Goal: Transaction & Acquisition: Purchase product/service

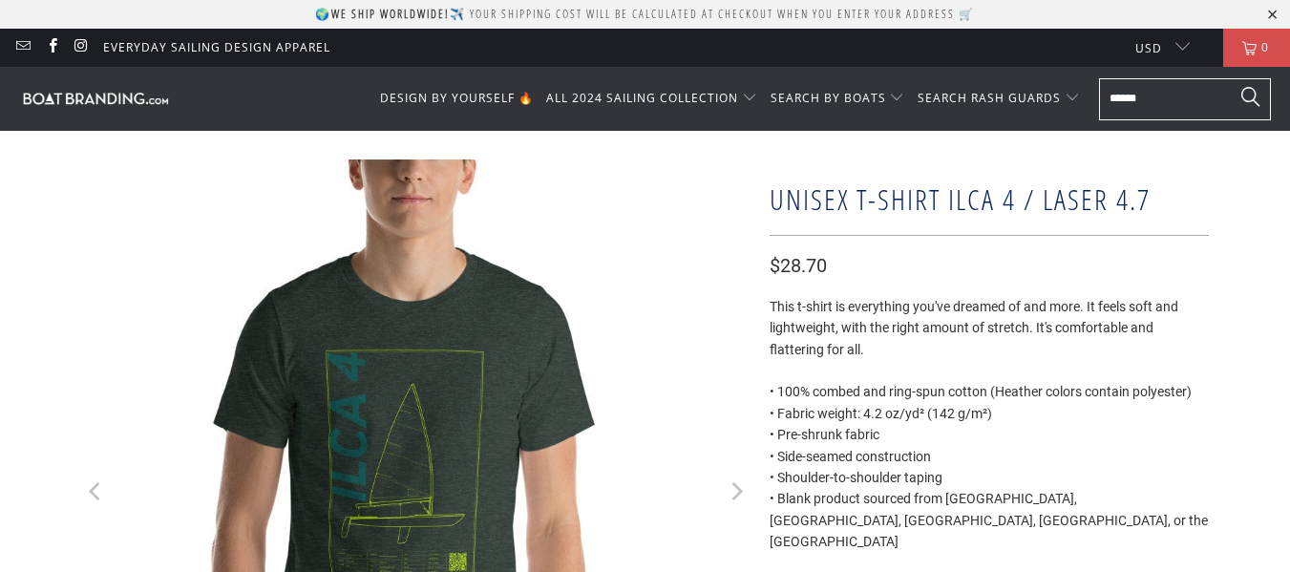
select select "******"
select select "*"
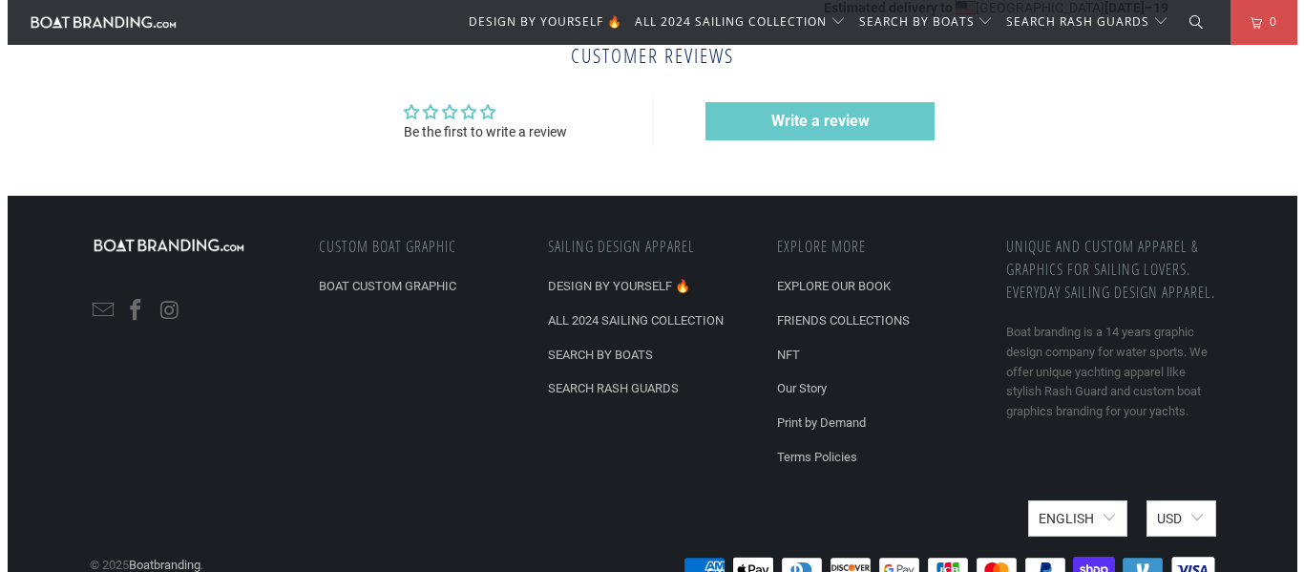
scroll to position [955, 0]
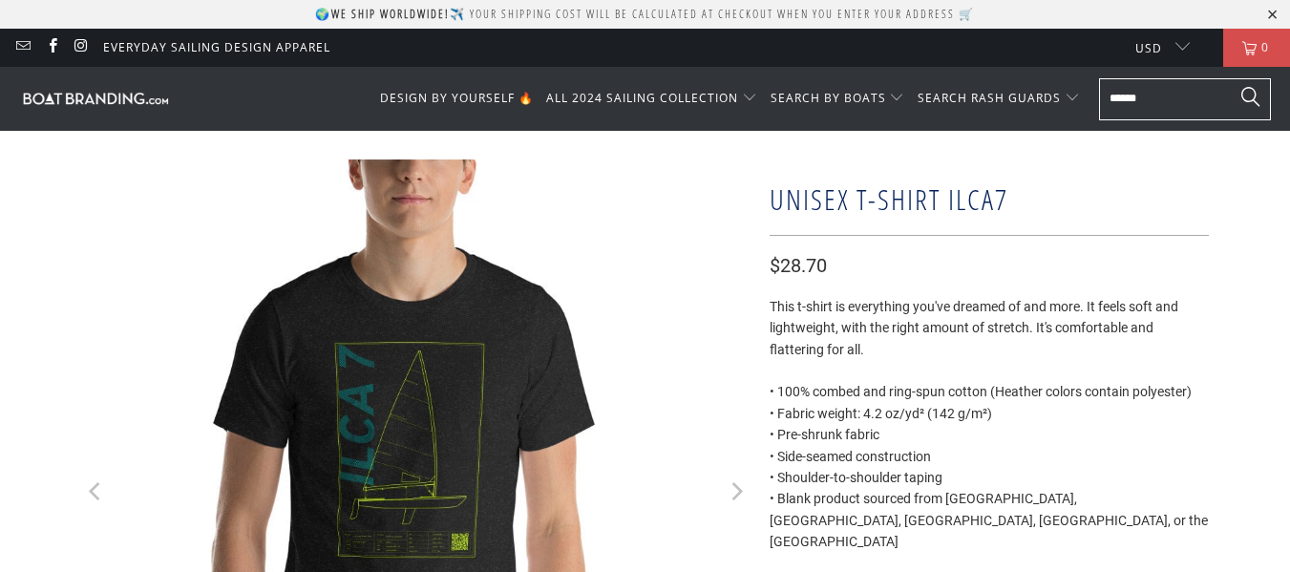
select select "*"
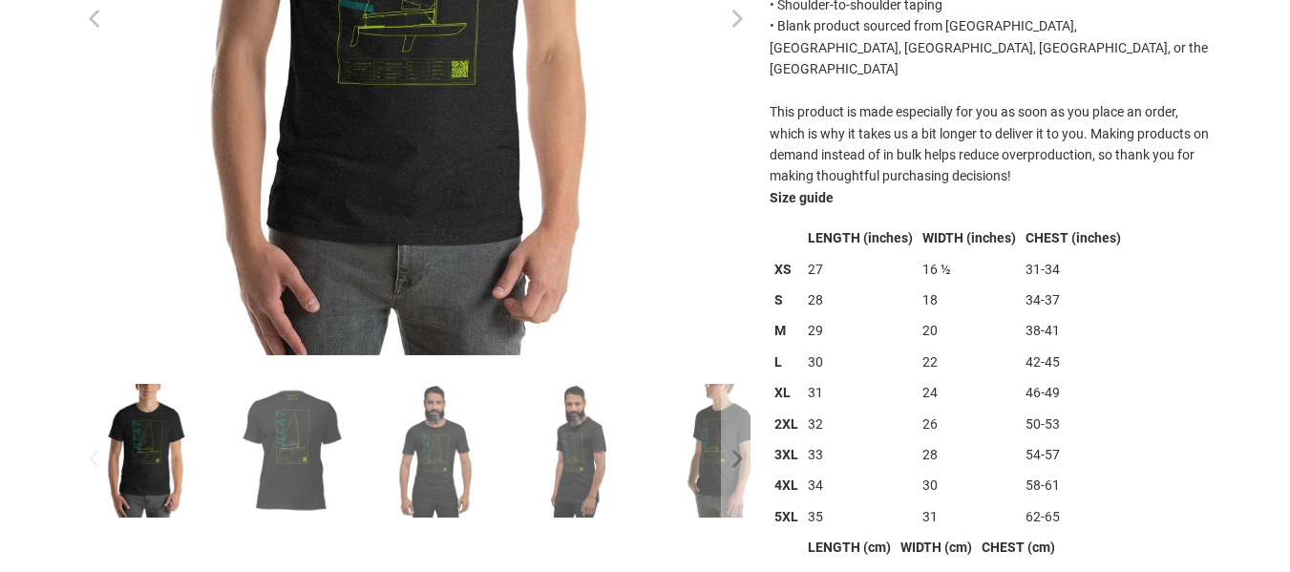
scroll to position [477, 0]
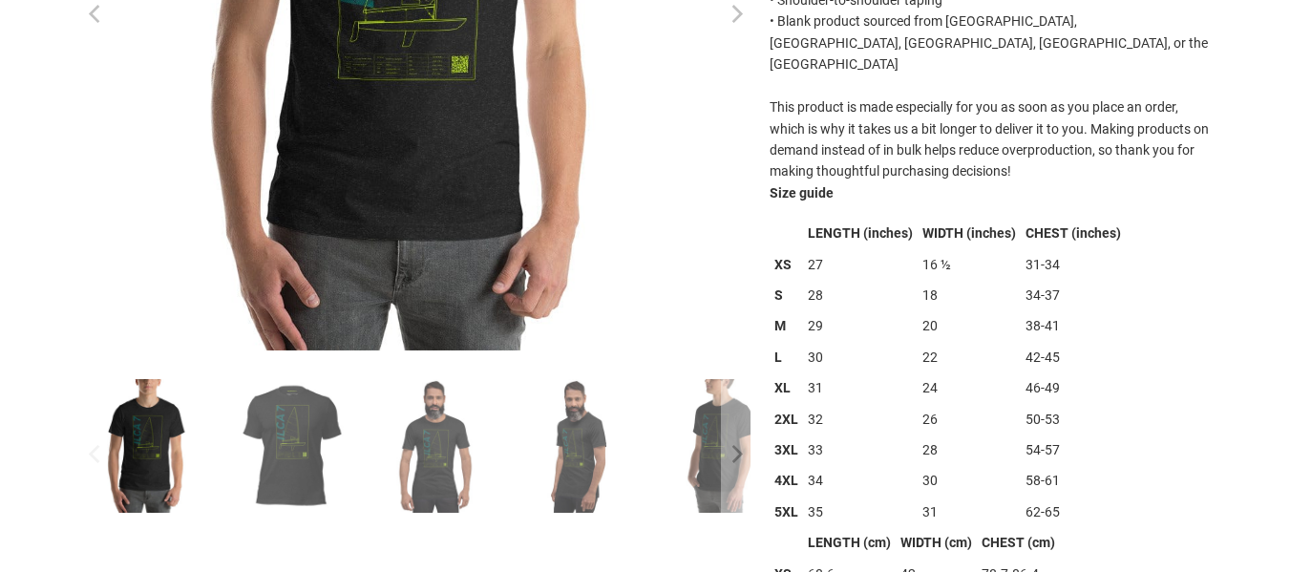
click at [298, 434] on img at bounding box center [292, 446] width 134 height 134
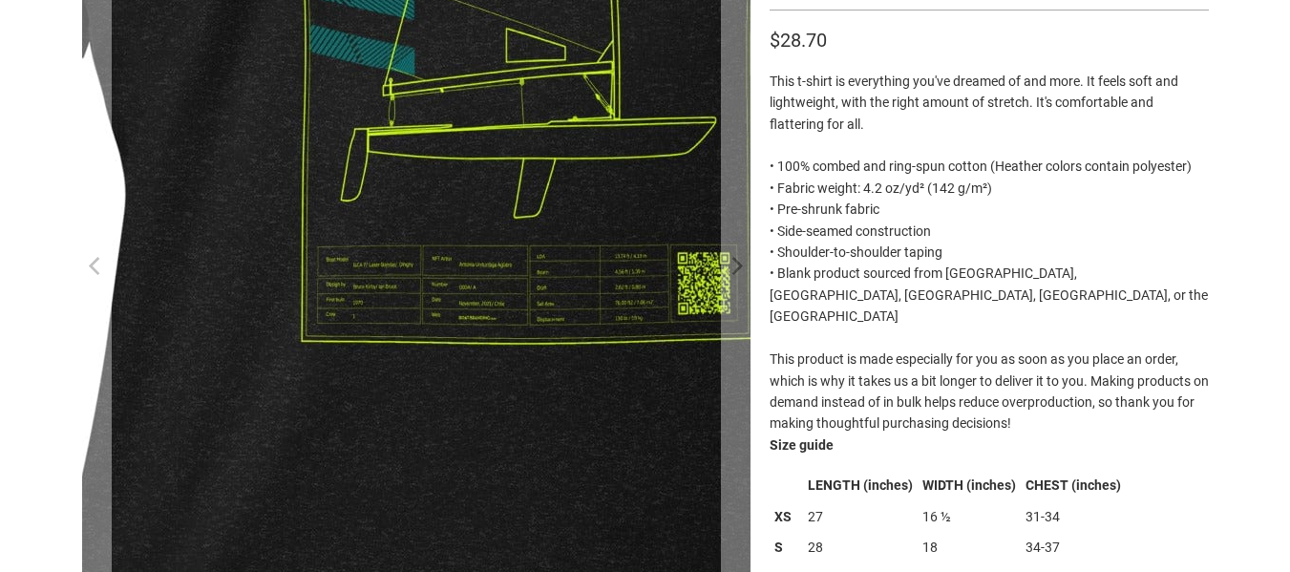
scroll to position [159, 0]
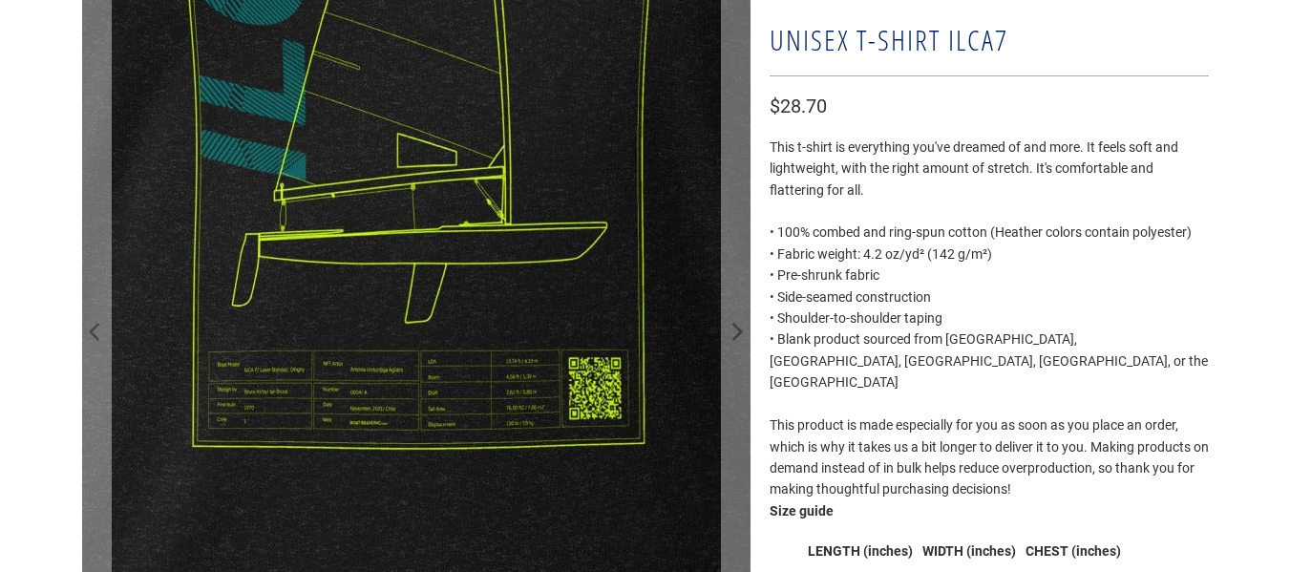
click at [415, 371] on img at bounding box center [416, 267] width 1910 height 1910
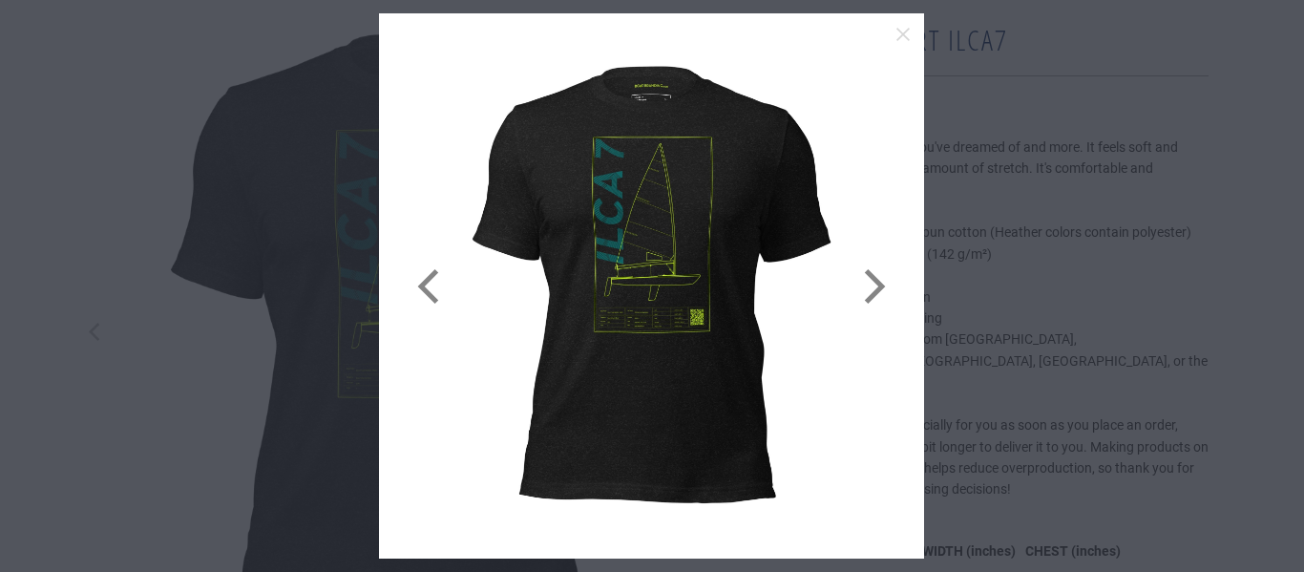
click at [873, 287] on link at bounding box center [872, 286] width 48 height 488
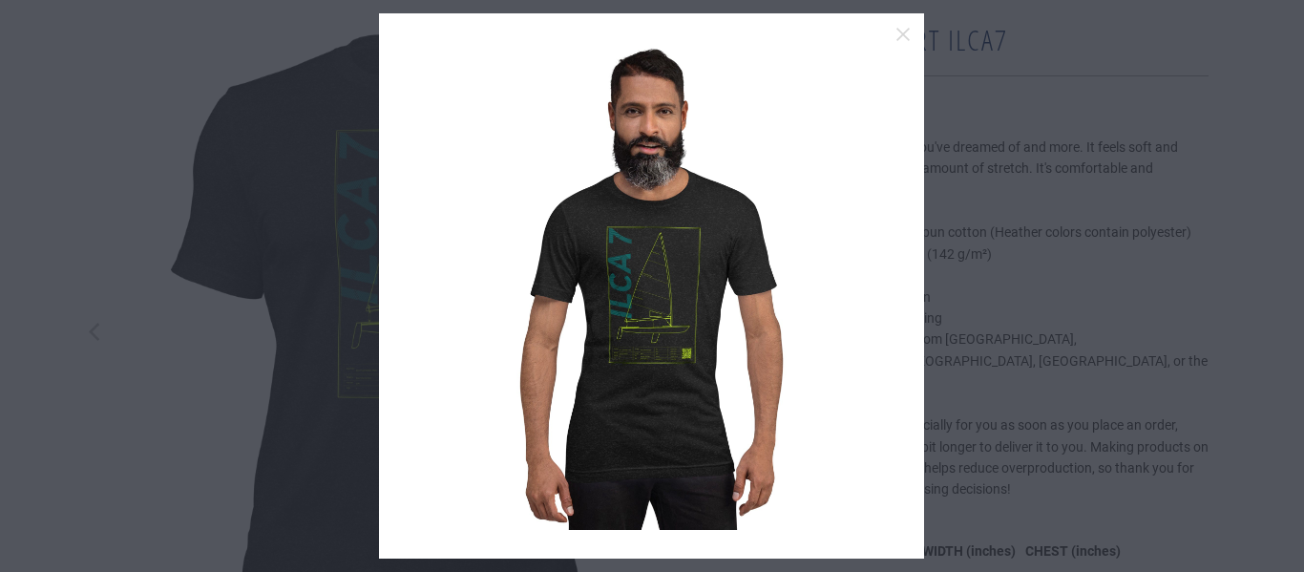
click at [873, 287] on link at bounding box center [872, 286] width 48 height 488
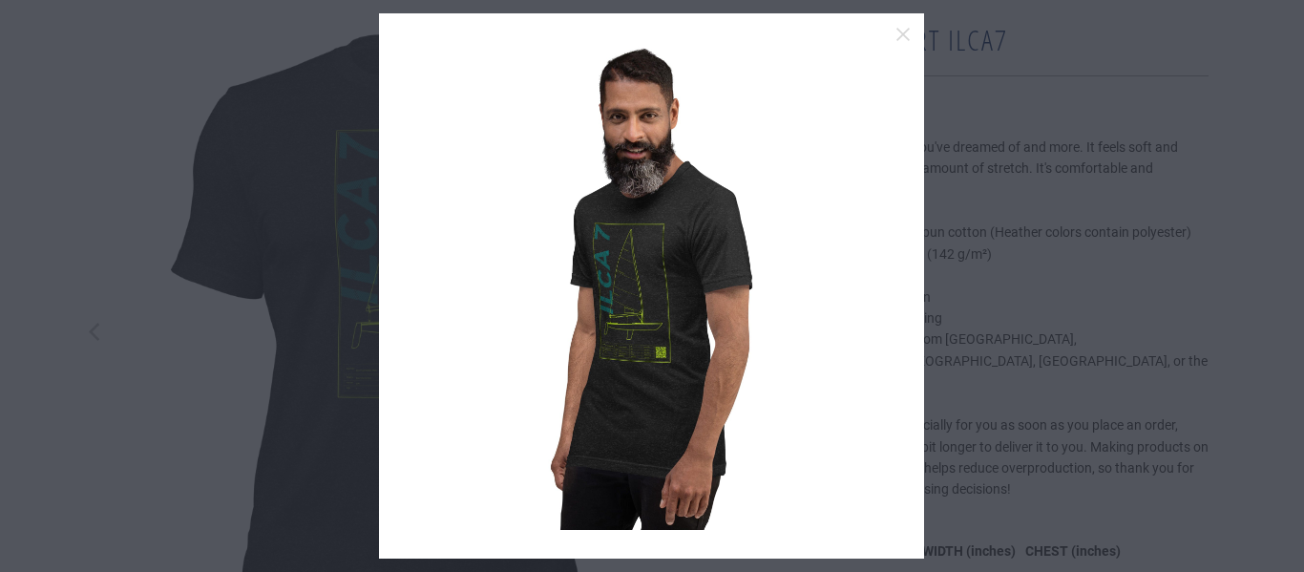
click at [873, 287] on link at bounding box center [872, 286] width 48 height 488
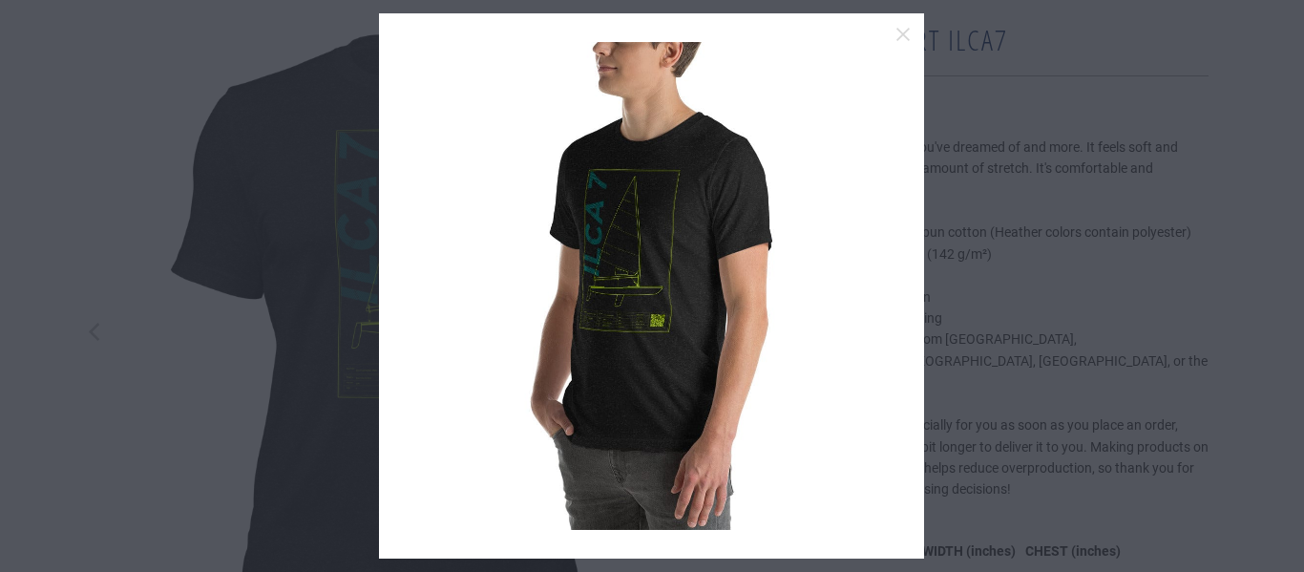
click at [873, 287] on link at bounding box center [872, 286] width 48 height 488
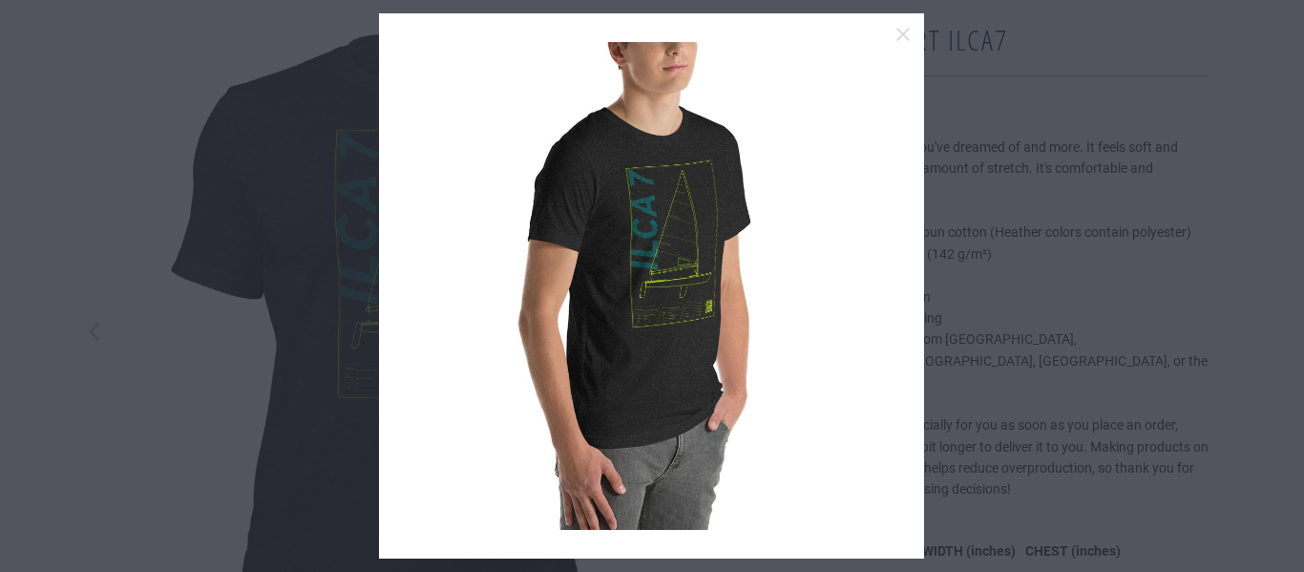
click at [873, 287] on link at bounding box center [872, 286] width 48 height 488
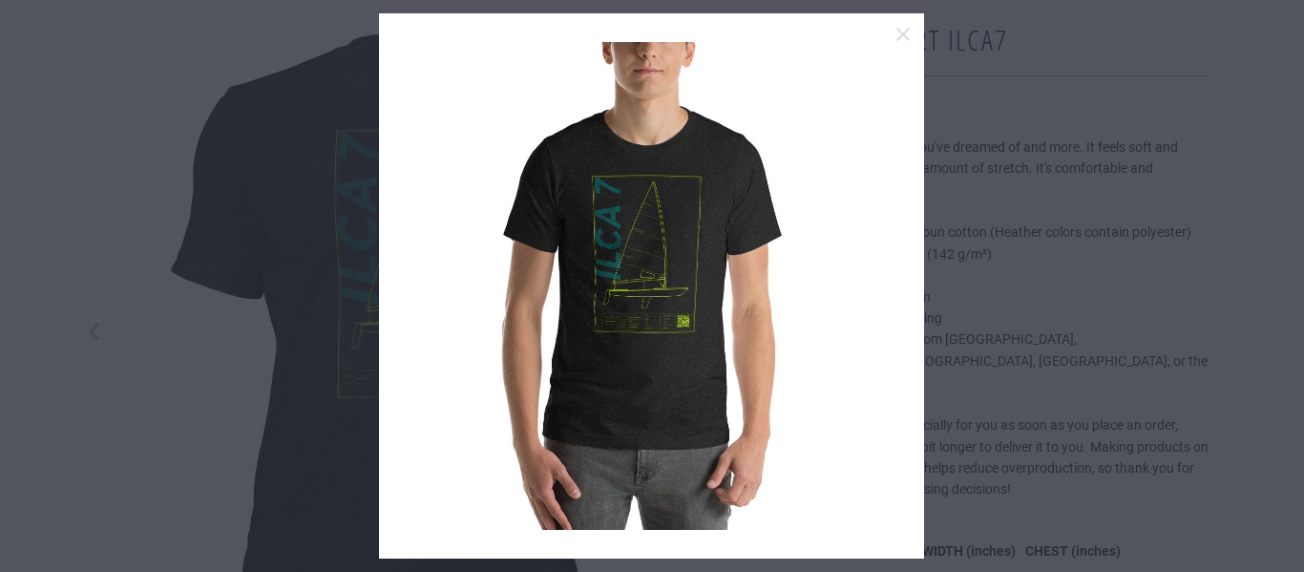
click at [873, 287] on link at bounding box center [872, 286] width 48 height 488
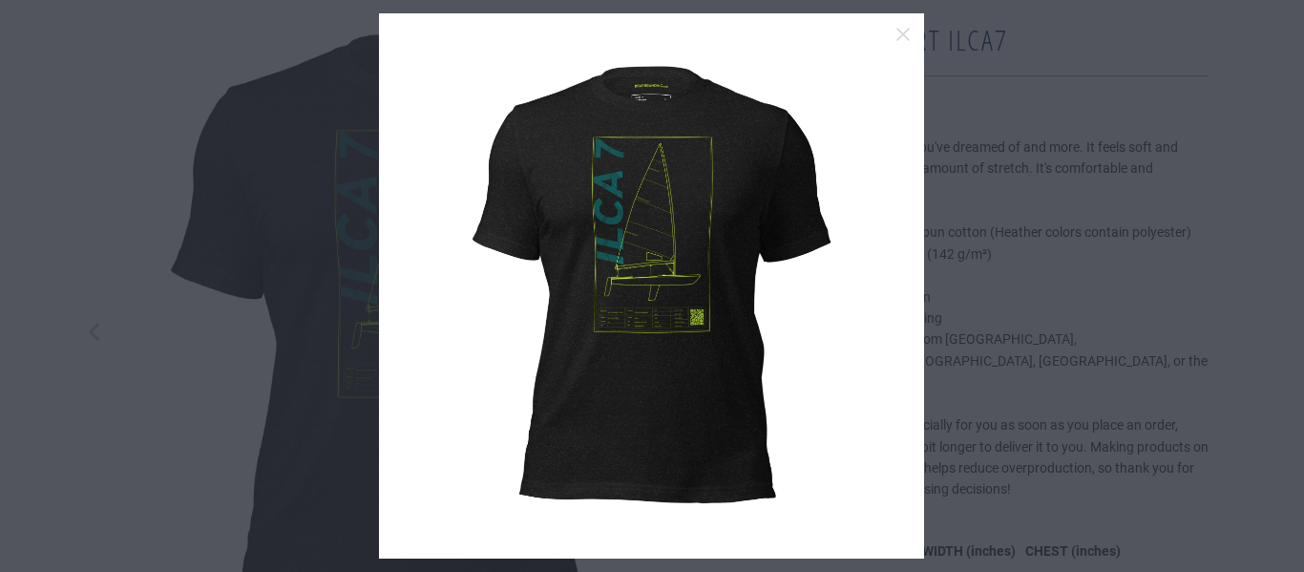
click at [873, 287] on link at bounding box center [872, 286] width 48 height 488
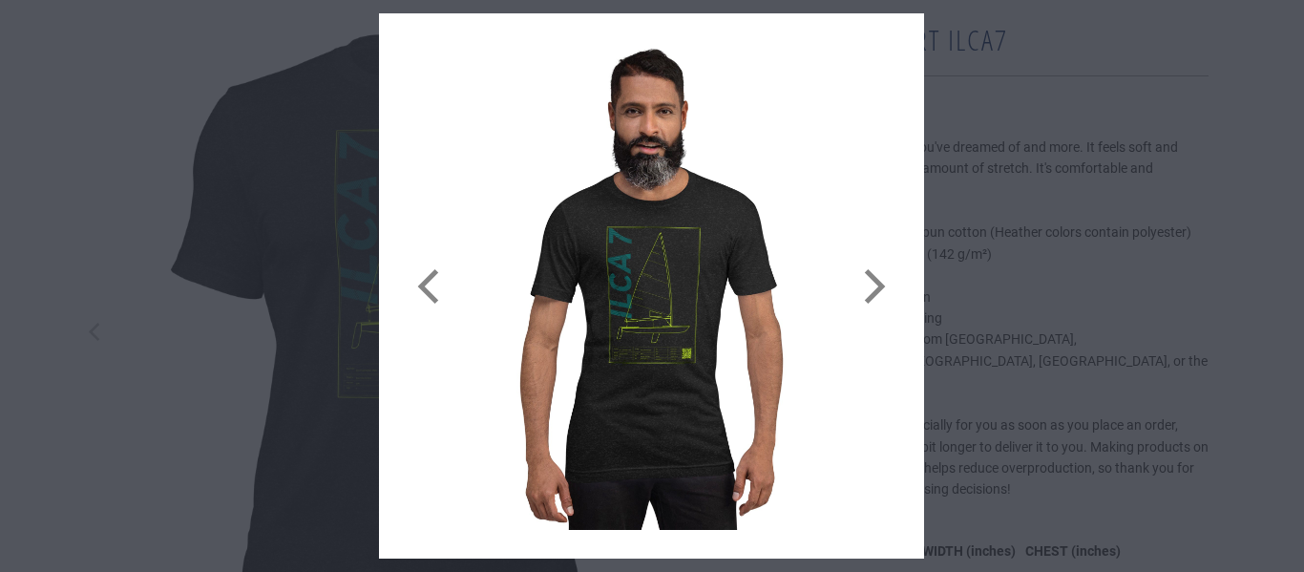
click at [896, 34] on icon "close" at bounding box center [903, 34] width 27 height 27
